Goal: Task Accomplishment & Management: Manage account settings

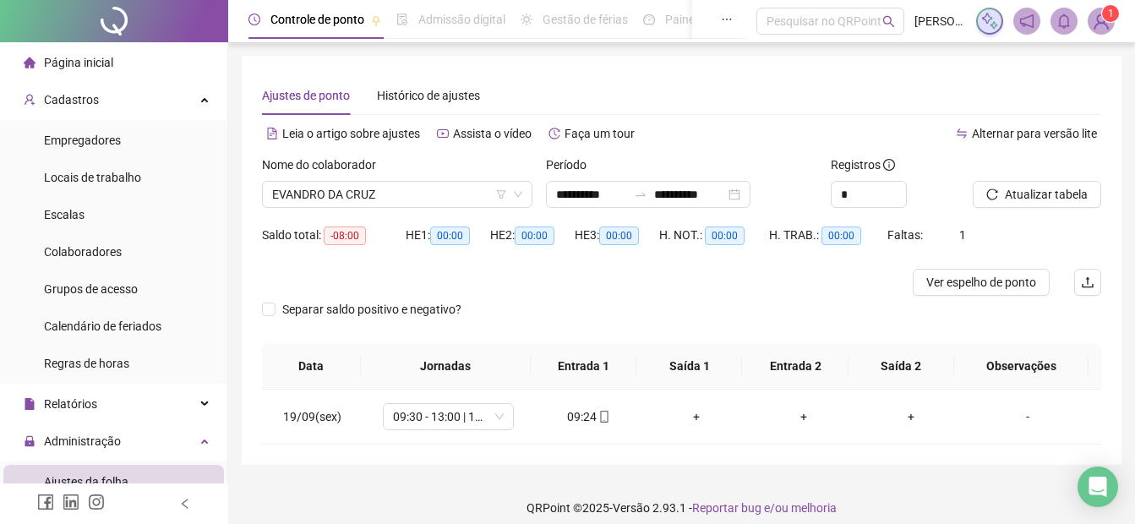
click at [1010, 198] on span "Atualizar tabela" at bounding box center [1046, 194] width 83 height 19
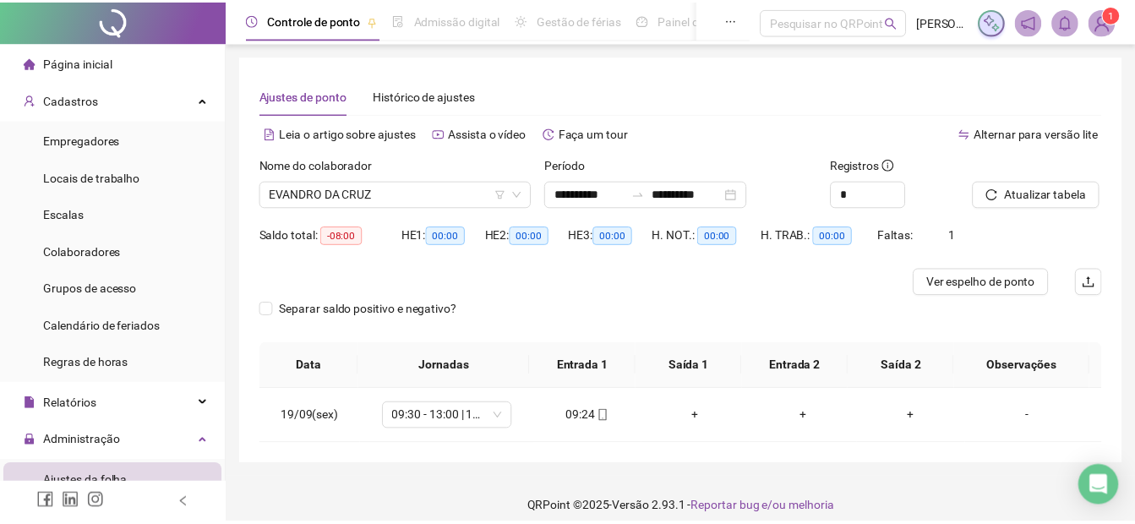
scroll to position [338, 0]
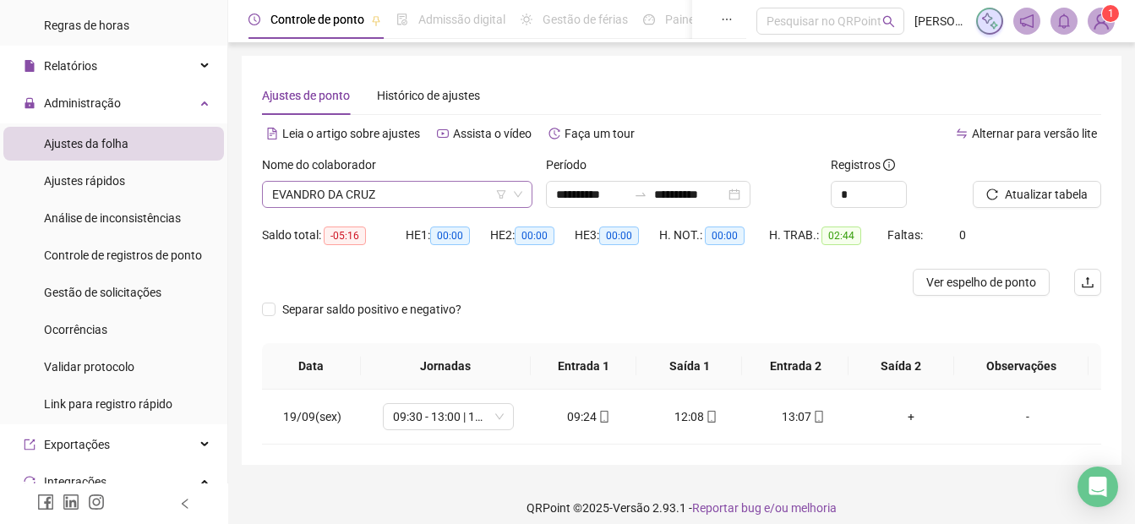
click at [364, 184] on span "EVANDRO DA CRUZ" at bounding box center [397, 194] width 250 height 25
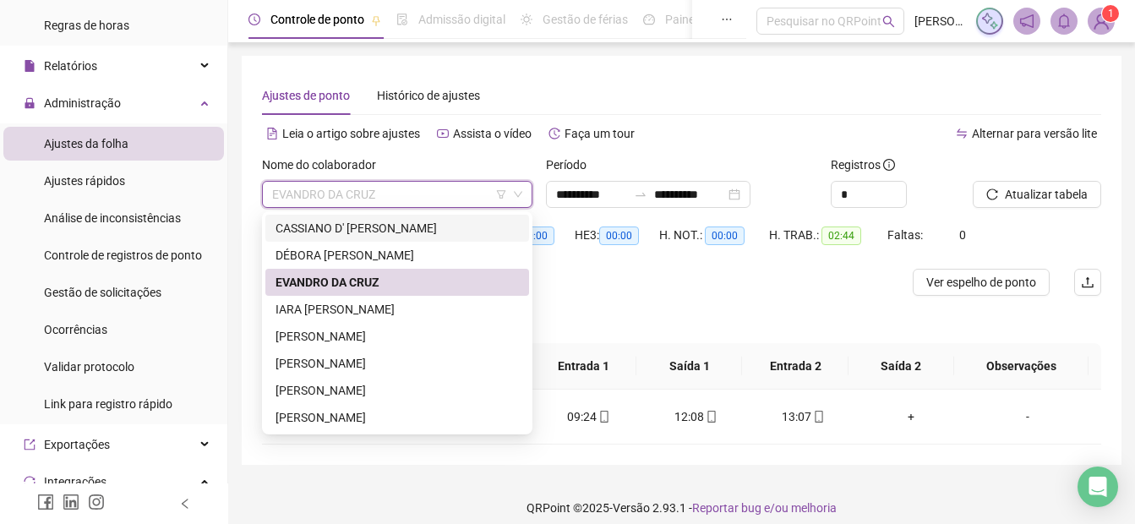
click at [358, 231] on div "CASSIANO D' [PERSON_NAME]" at bounding box center [397, 228] width 243 height 19
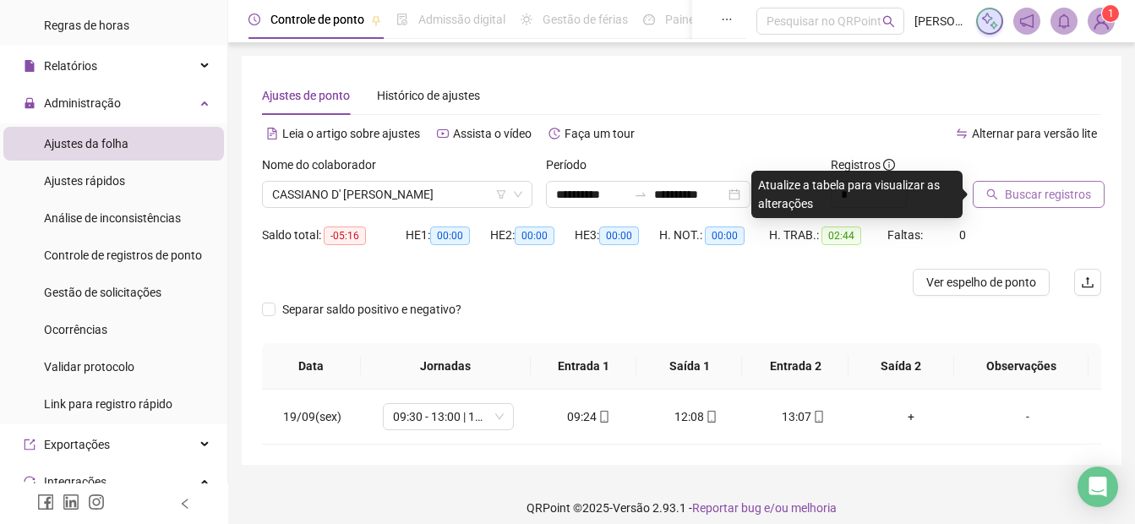
click at [1047, 207] on button "Buscar registros" at bounding box center [1039, 194] width 132 height 27
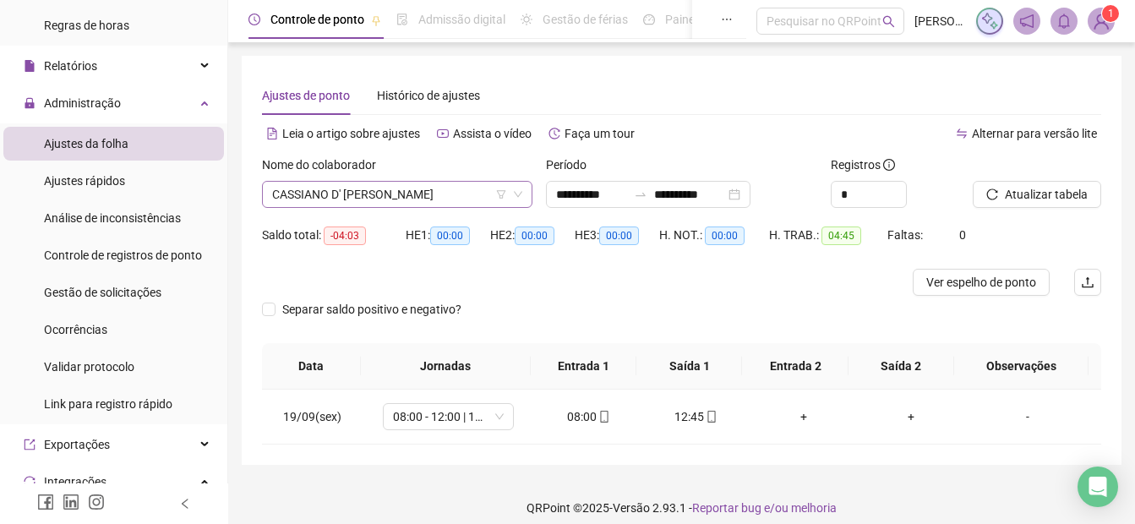
click at [300, 204] on span "CASSIANO D' [PERSON_NAME]" at bounding box center [397, 194] width 250 height 25
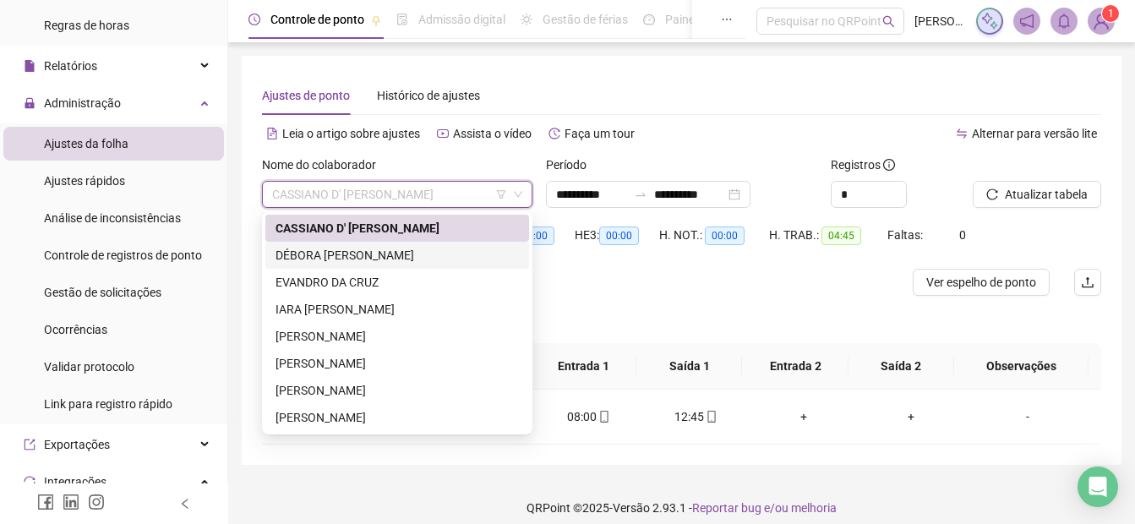
click at [301, 259] on div "DÉBORA [PERSON_NAME]" at bounding box center [397, 255] width 243 height 19
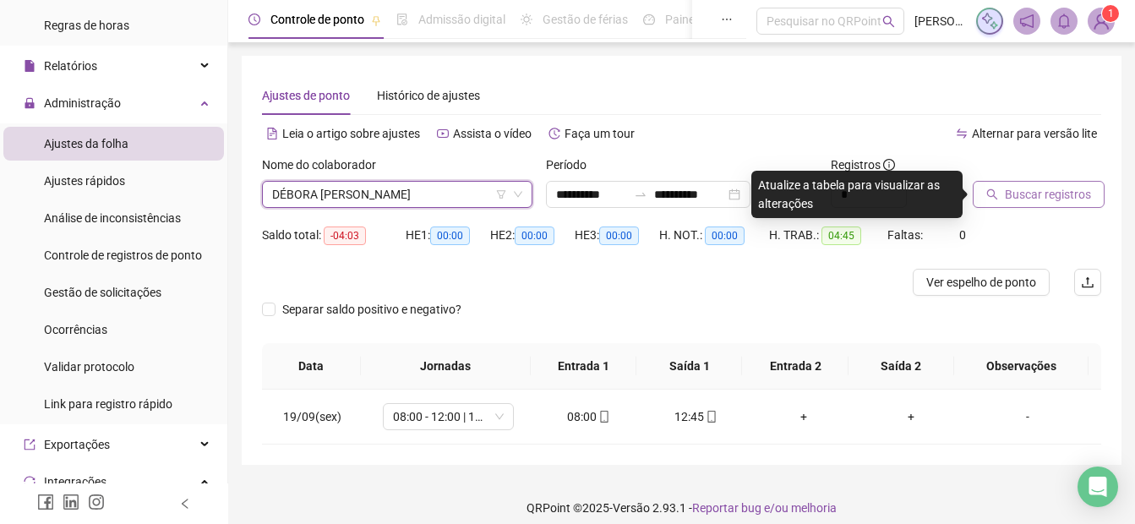
click at [1065, 188] on span "Buscar registros" at bounding box center [1048, 194] width 86 height 19
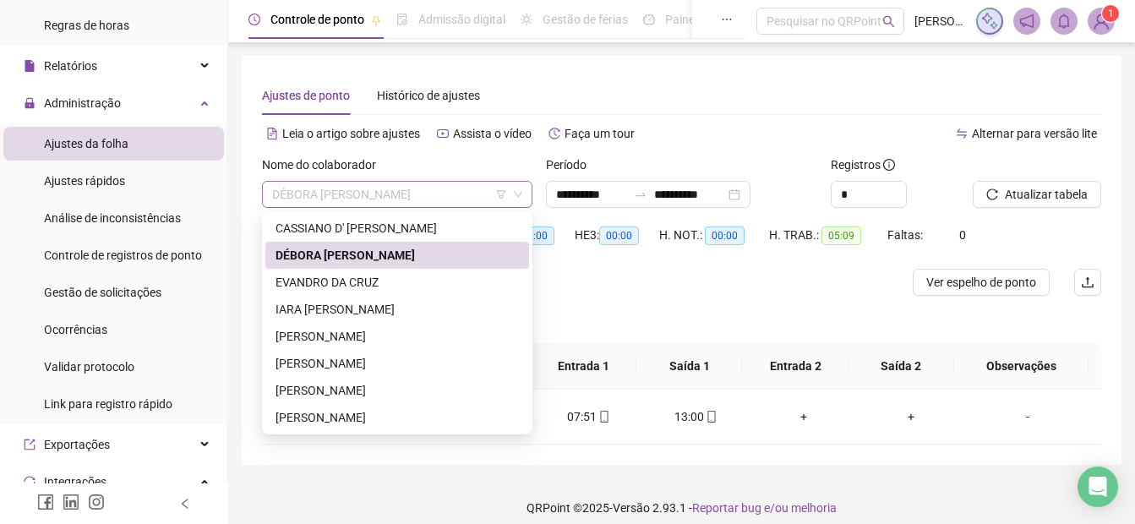
click at [368, 193] on span "DÉBORA [PERSON_NAME]" at bounding box center [397, 194] width 250 height 25
click at [339, 317] on div "IARA [PERSON_NAME]" at bounding box center [397, 309] width 243 height 19
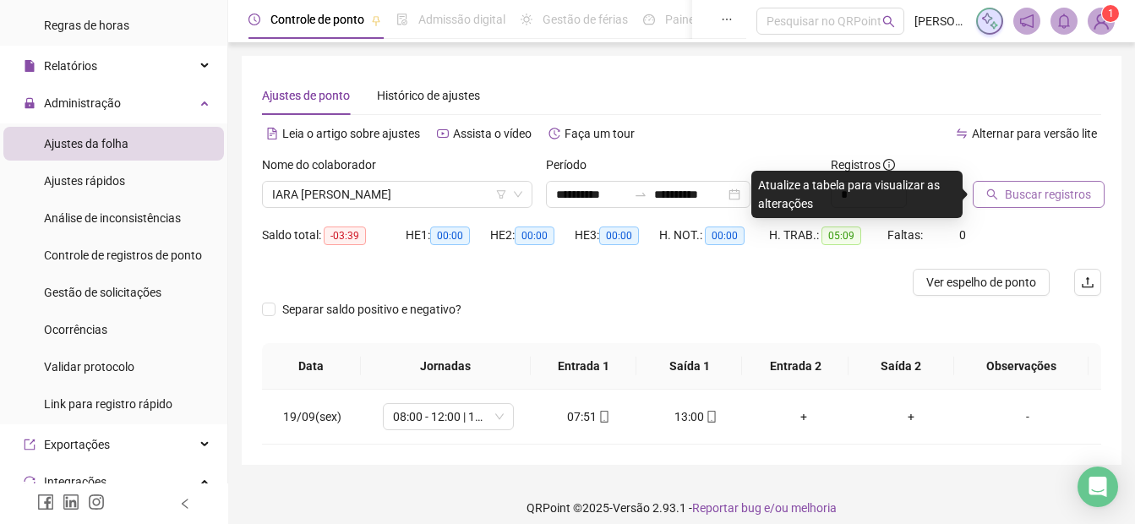
click at [1067, 188] on span "Buscar registros" at bounding box center [1048, 194] width 86 height 19
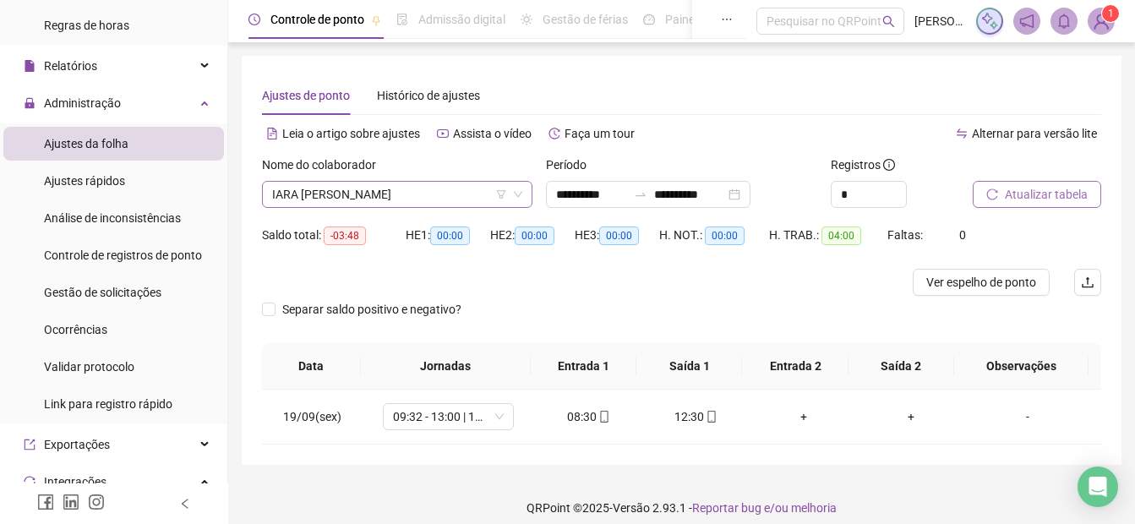
click at [365, 199] on span "IARA [PERSON_NAME]" at bounding box center [397, 194] width 250 height 25
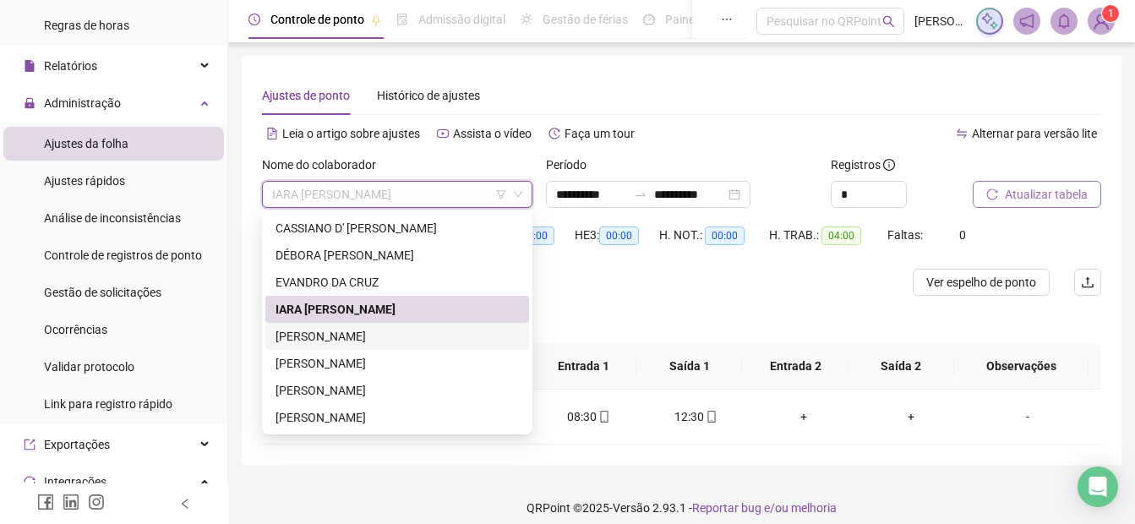
click at [312, 331] on div "[PERSON_NAME]" at bounding box center [397, 336] width 243 height 19
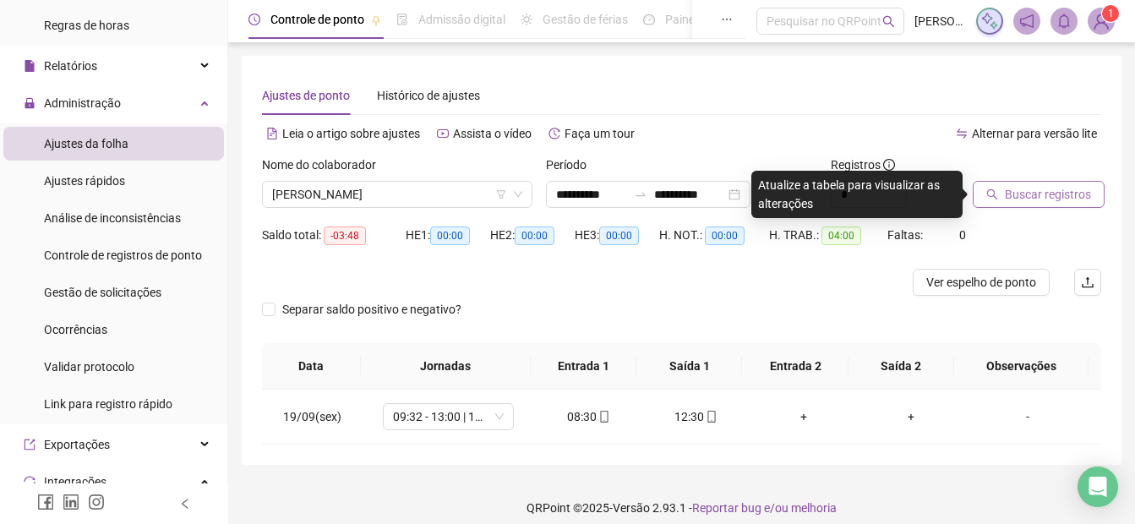
click at [1005, 201] on span "Buscar registros" at bounding box center [1048, 194] width 86 height 19
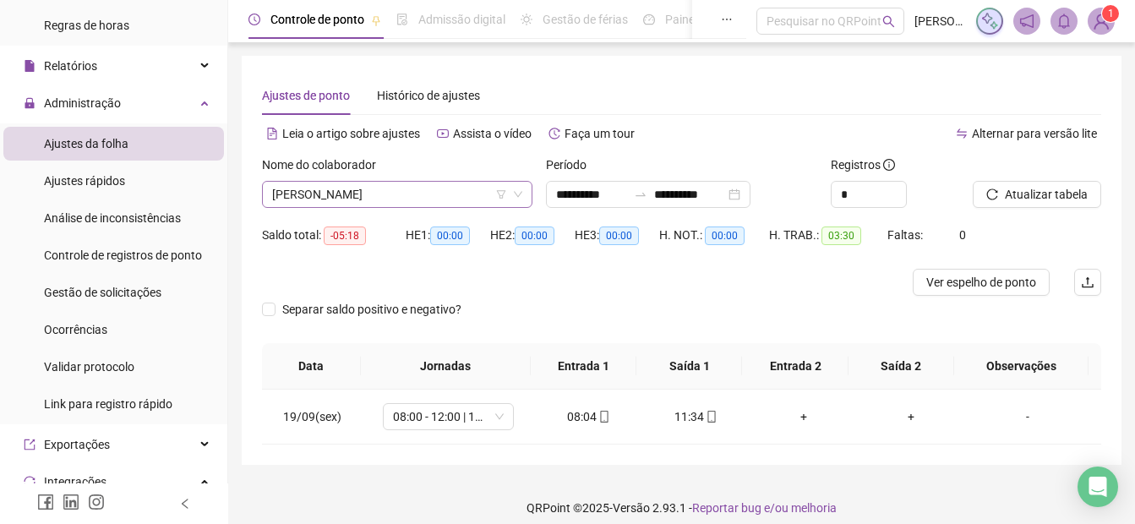
click at [363, 187] on span "[PERSON_NAME]" at bounding box center [397, 194] width 250 height 25
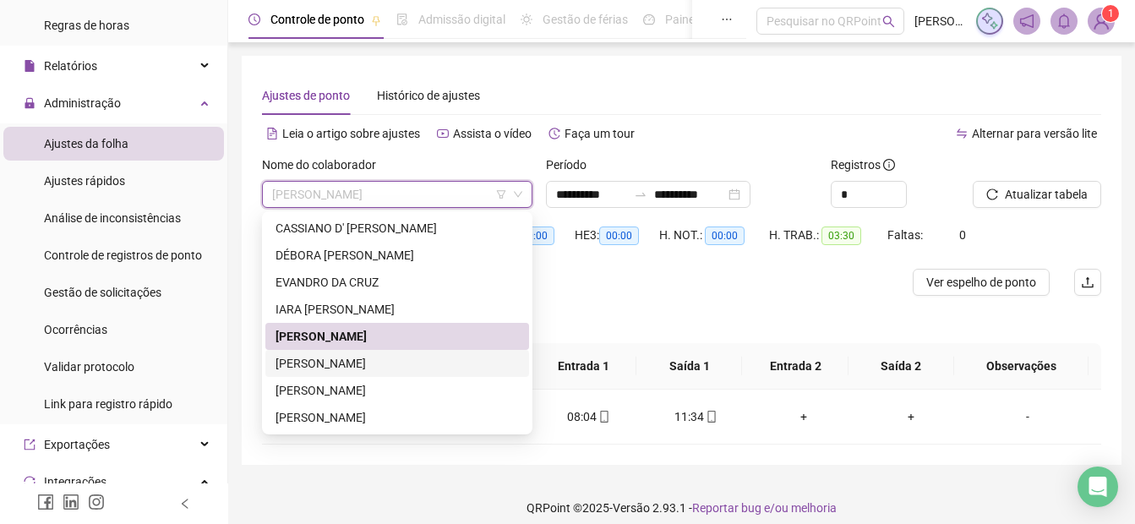
click at [372, 357] on div "[PERSON_NAME]" at bounding box center [397, 363] width 243 height 19
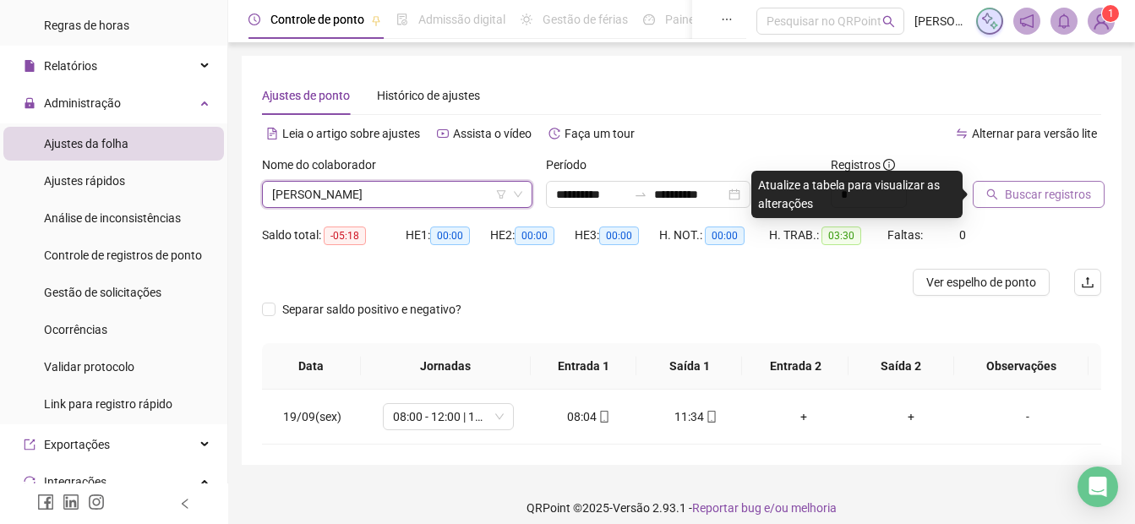
click at [1012, 199] on span "Buscar registros" at bounding box center [1048, 194] width 86 height 19
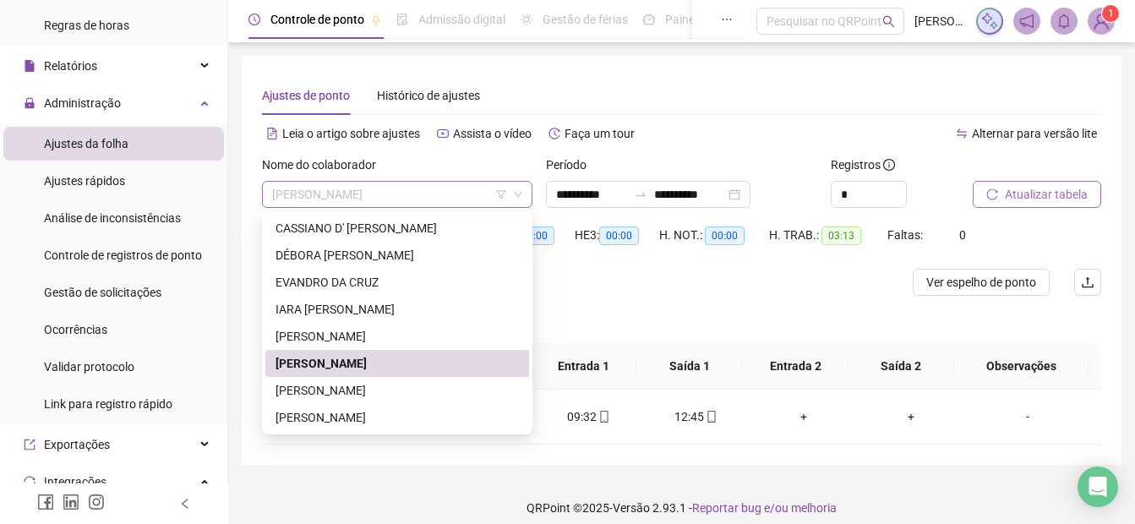
click at [332, 194] on span "[PERSON_NAME]" at bounding box center [397, 194] width 250 height 25
click at [315, 400] on div "[PERSON_NAME]" at bounding box center [397, 390] width 264 height 27
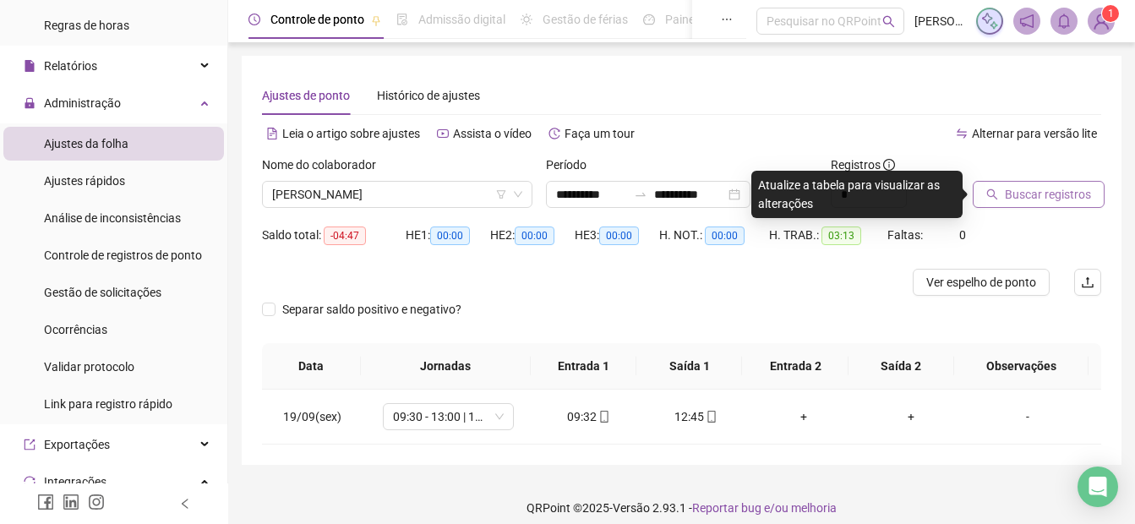
click at [998, 190] on button "Buscar registros" at bounding box center [1039, 194] width 132 height 27
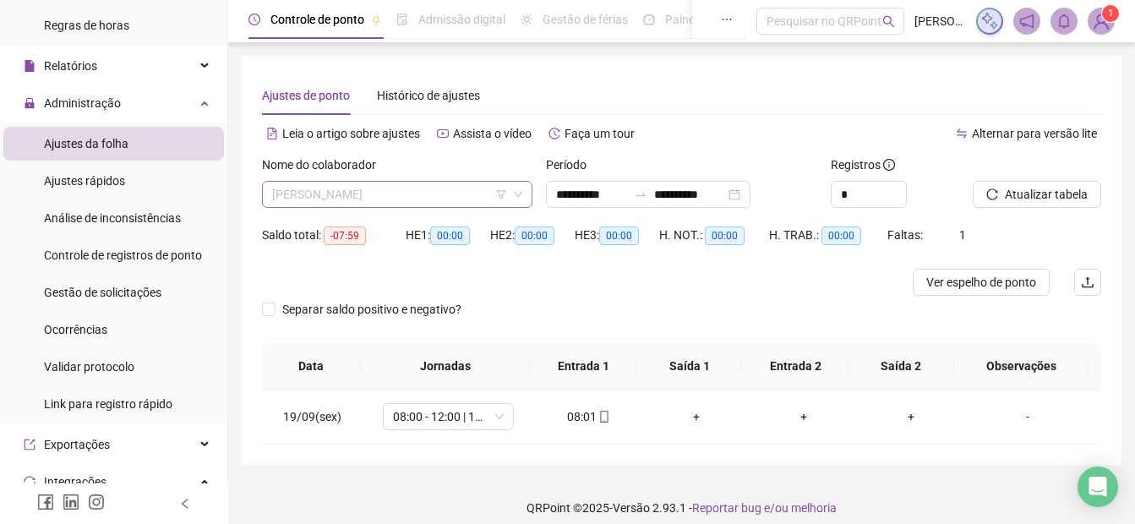
click at [305, 194] on span "[PERSON_NAME]" at bounding box center [397, 194] width 250 height 25
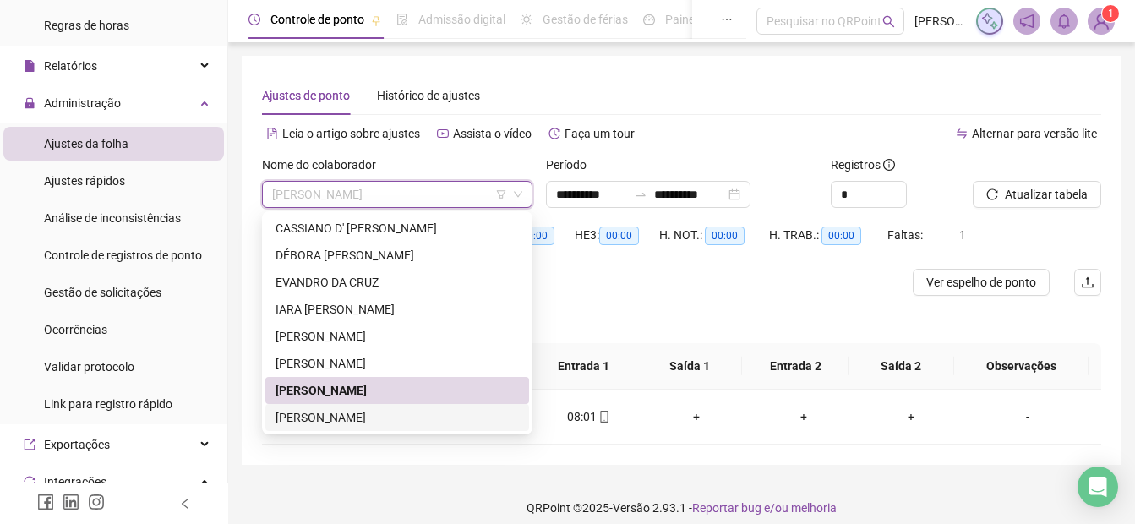
click at [365, 417] on div "[PERSON_NAME]" at bounding box center [397, 417] width 243 height 19
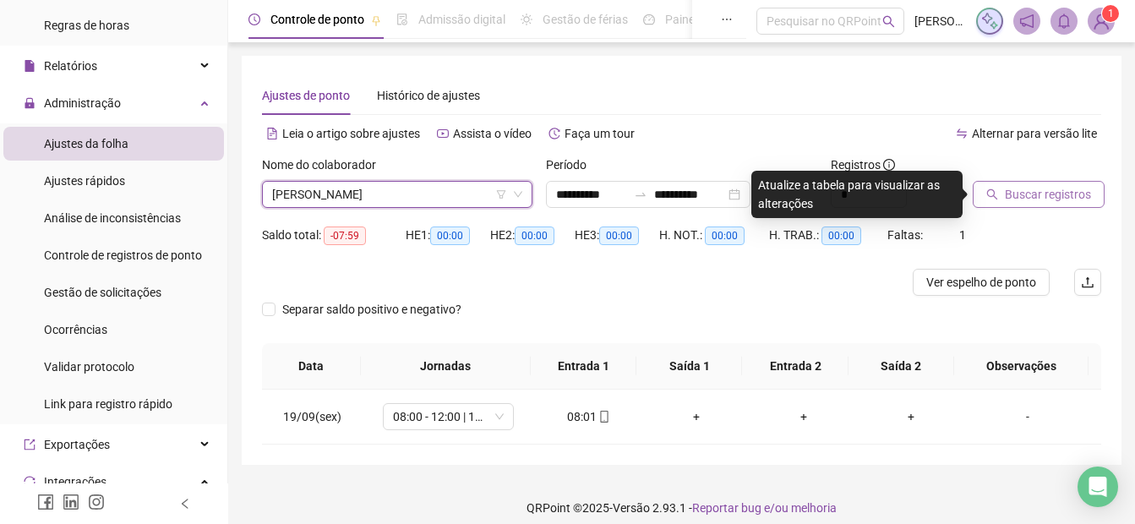
click at [1059, 194] on span "Buscar registros" at bounding box center [1048, 194] width 86 height 19
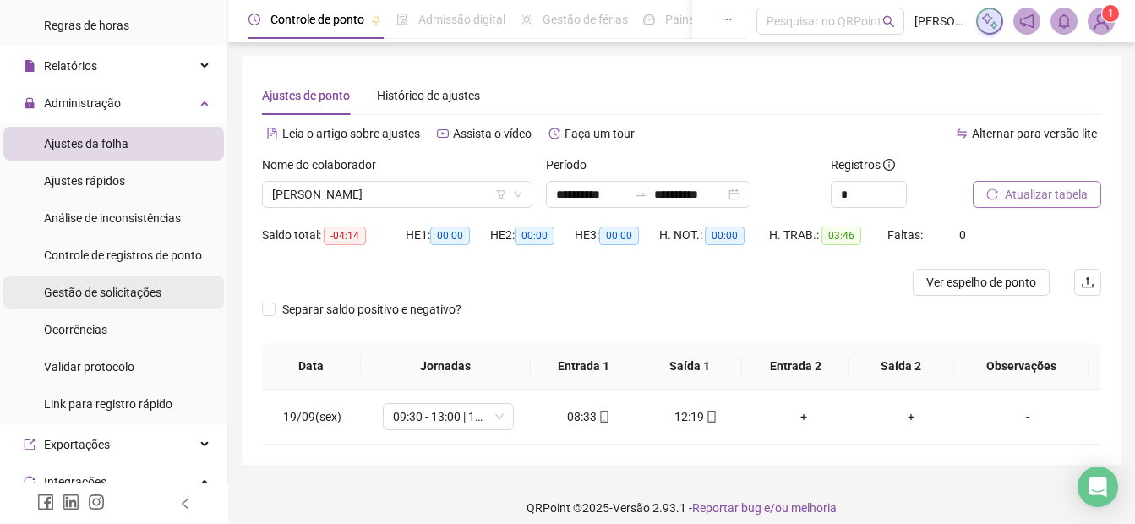
click at [128, 305] on div "Gestão de solicitações" at bounding box center [102, 293] width 117 height 34
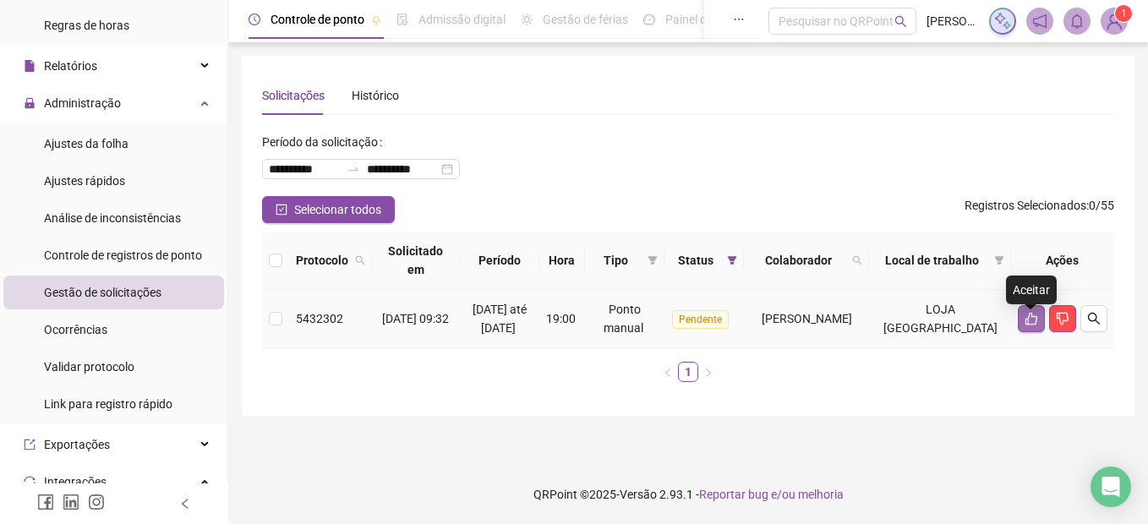
click at [1034, 322] on icon "like" at bounding box center [1031, 319] width 14 height 14
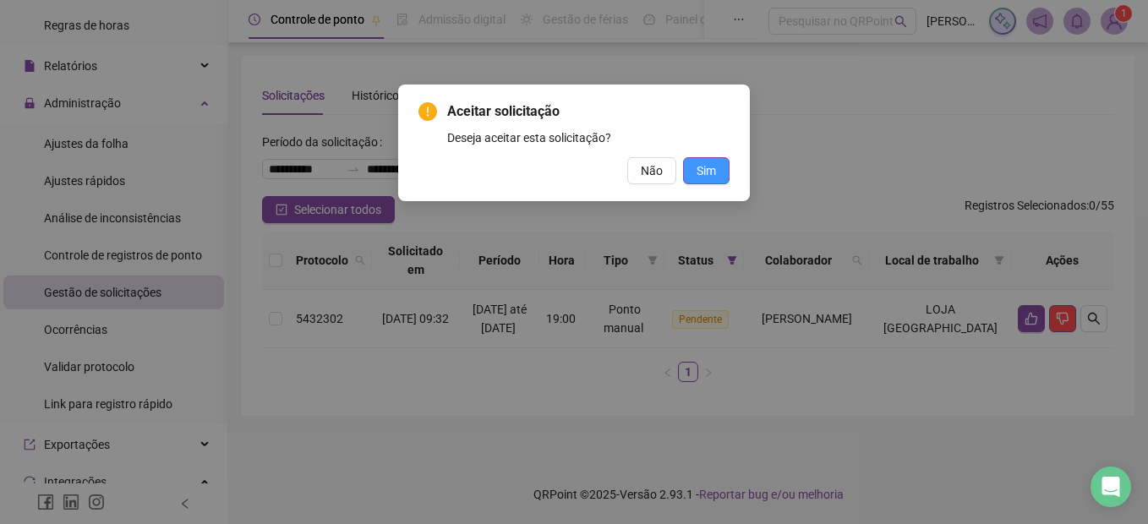
click at [696, 177] on button "Sim" at bounding box center [706, 170] width 46 height 27
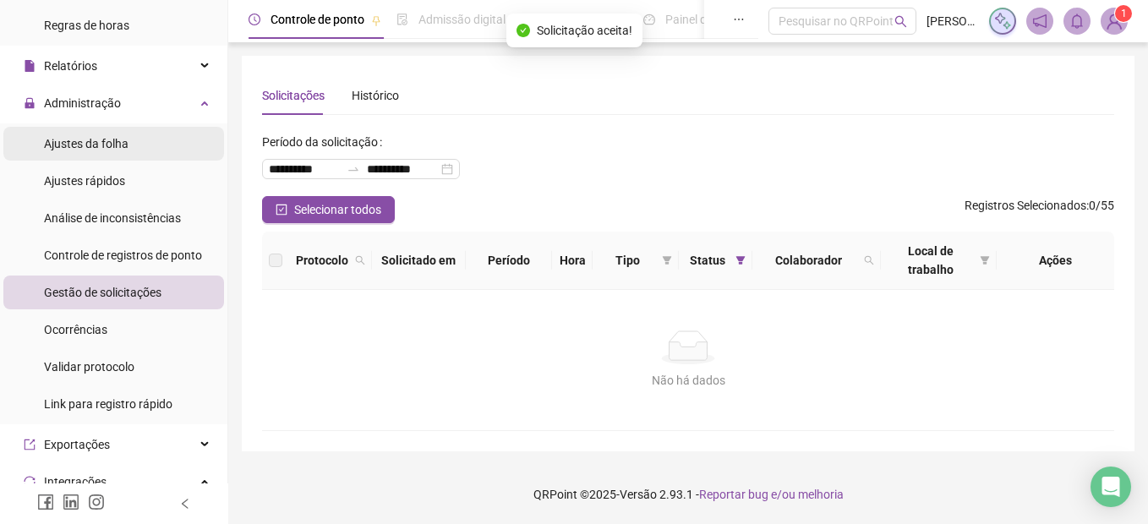
click at [88, 143] on span "Ajustes da folha" at bounding box center [86, 144] width 85 height 14
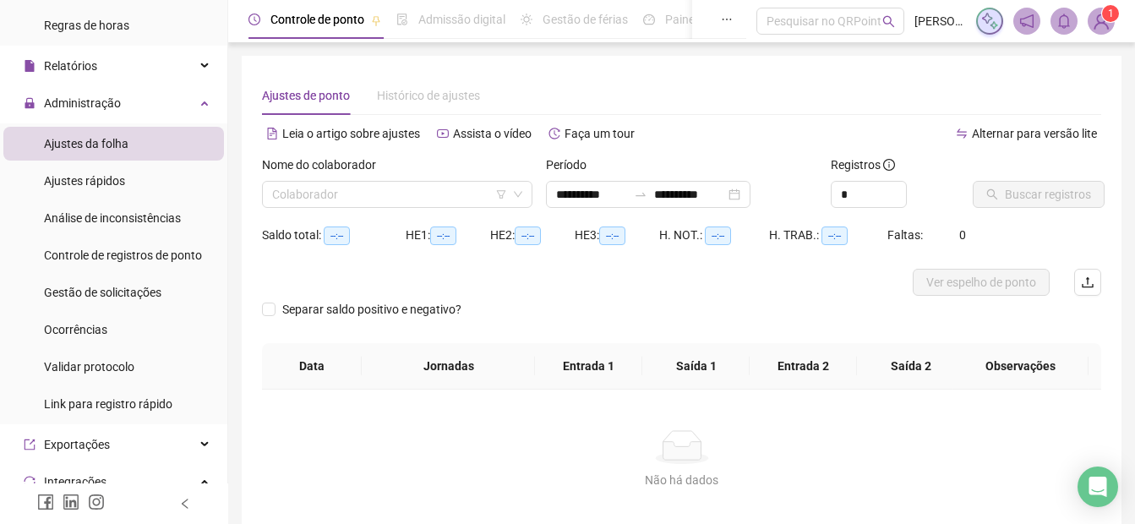
type input "**********"
click at [326, 187] on input "search" at bounding box center [389, 194] width 235 height 25
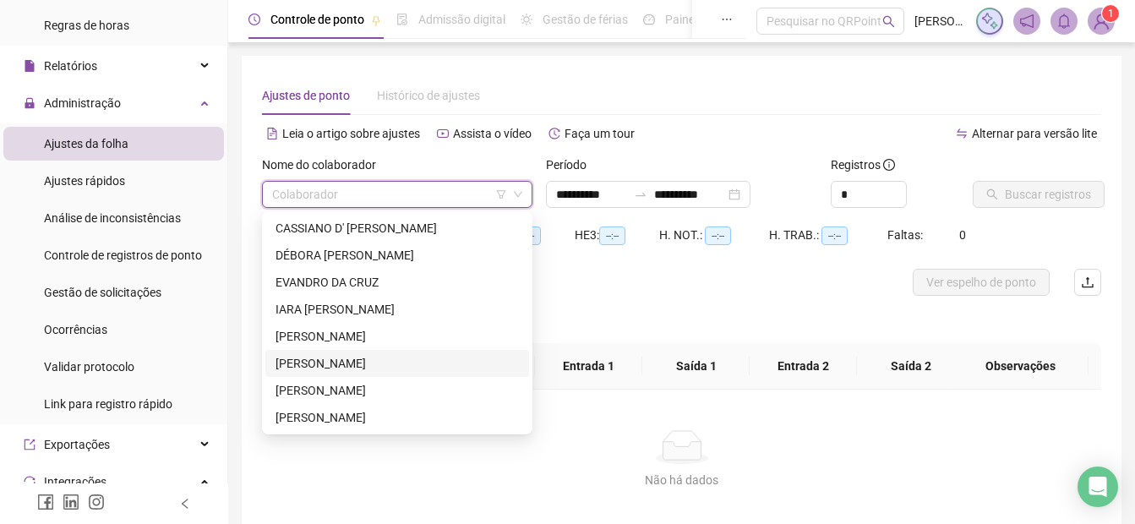
click at [321, 368] on div "[PERSON_NAME]" at bounding box center [397, 363] width 243 height 19
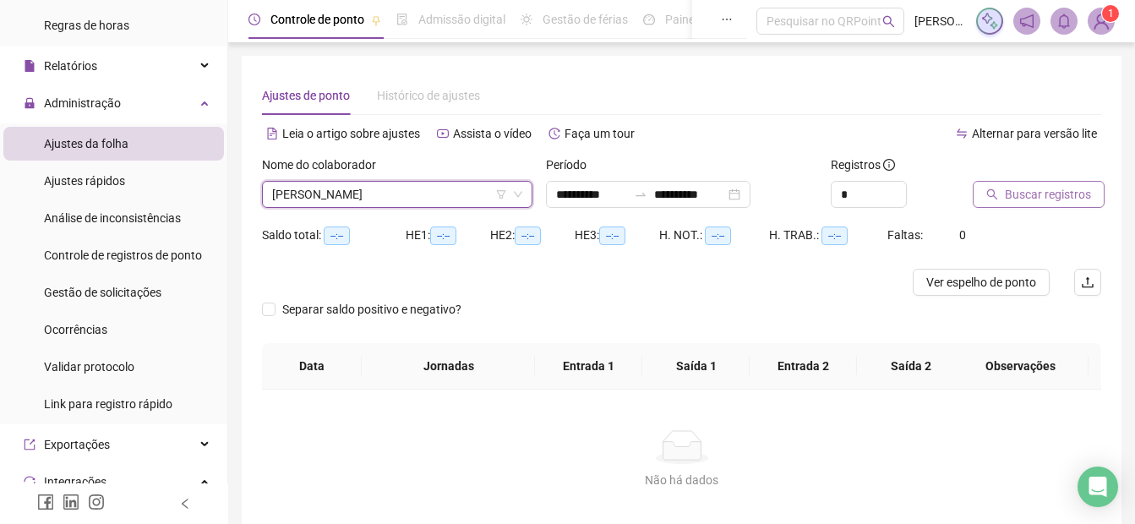
click at [1061, 194] on span "Buscar registros" at bounding box center [1048, 194] width 86 height 19
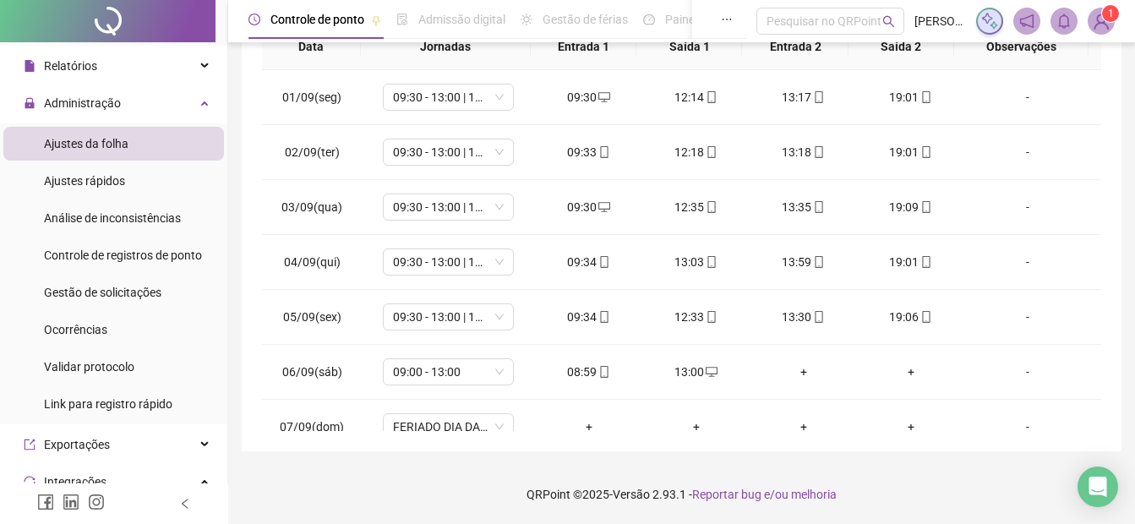
click at [1100, 26] on img at bounding box center [1101, 20] width 25 height 25
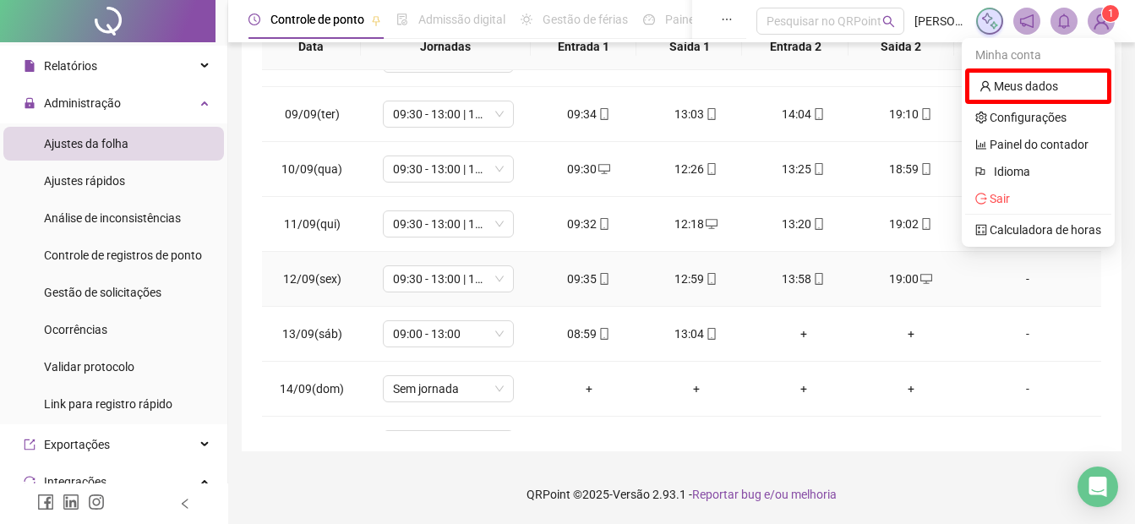
scroll to position [628, 0]
